Goal: Find specific page/section: Find specific page/section

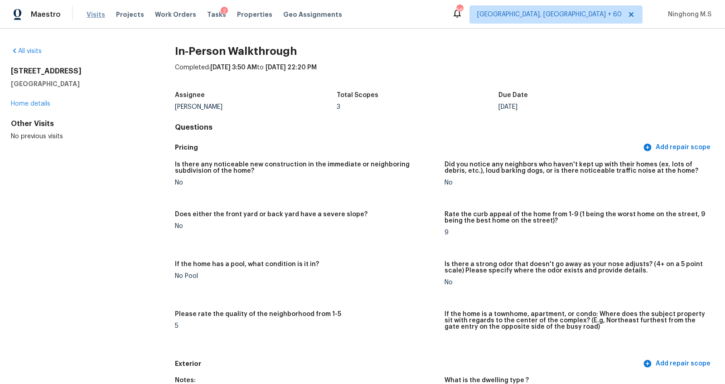
click at [94, 10] on span "Visits" at bounding box center [96, 14] width 19 height 9
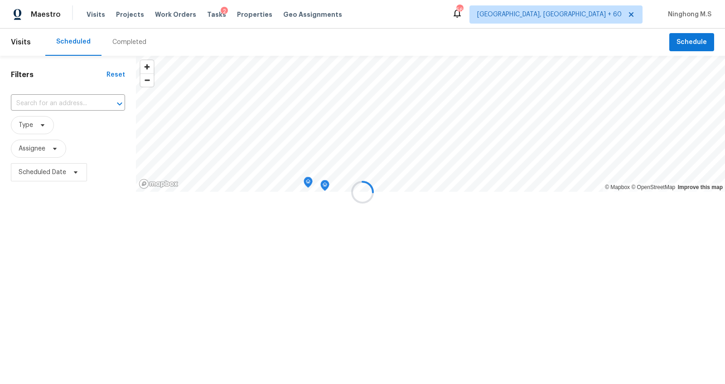
click at [120, 44] on div at bounding box center [362, 192] width 725 height 384
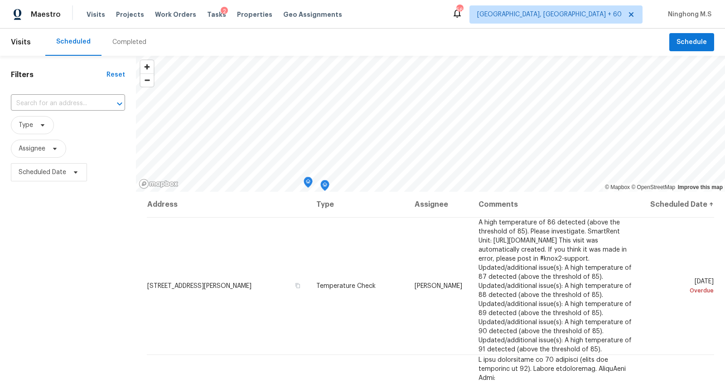
click at [123, 42] on div "Completed" at bounding box center [129, 42] width 34 height 9
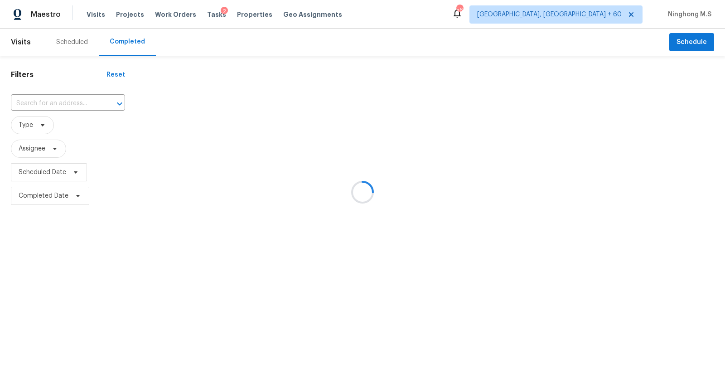
click at [66, 102] on div at bounding box center [362, 192] width 725 height 384
click at [55, 105] on div at bounding box center [362, 192] width 725 height 384
click at [54, 102] on div at bounding box center [362, 192] width 725 height 384
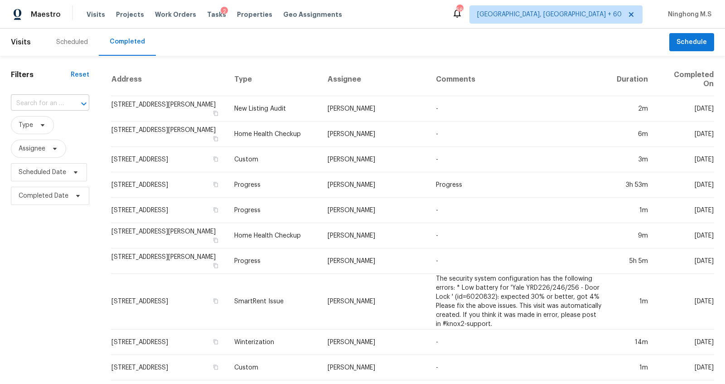
click at [49, 100] on input "text" at bounding box center [37, 104] width 53 height 14
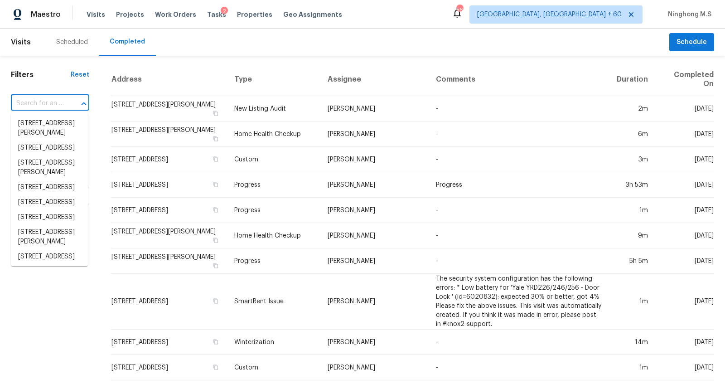
paste input "[STREET_ADDRESS]"
type input "[STREET_ADDRESS]"
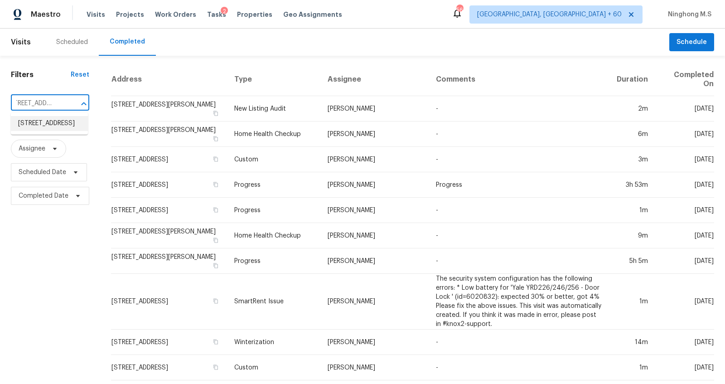
click at [60, 125] on li "[STREET_ADDRESS]" at bounding box center [49, 123] width 77 height 15
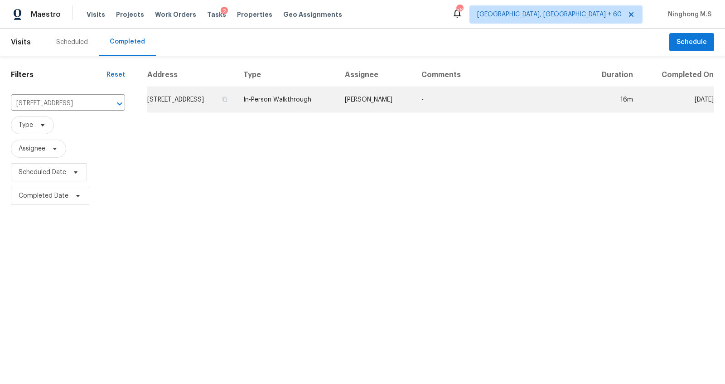
click at [236, 100] on td "[STREET_ADDRESS]" at bounding box center [191, 99] width 89 height 25
